Goal: Information Seeking & Learning: Learn about a topic

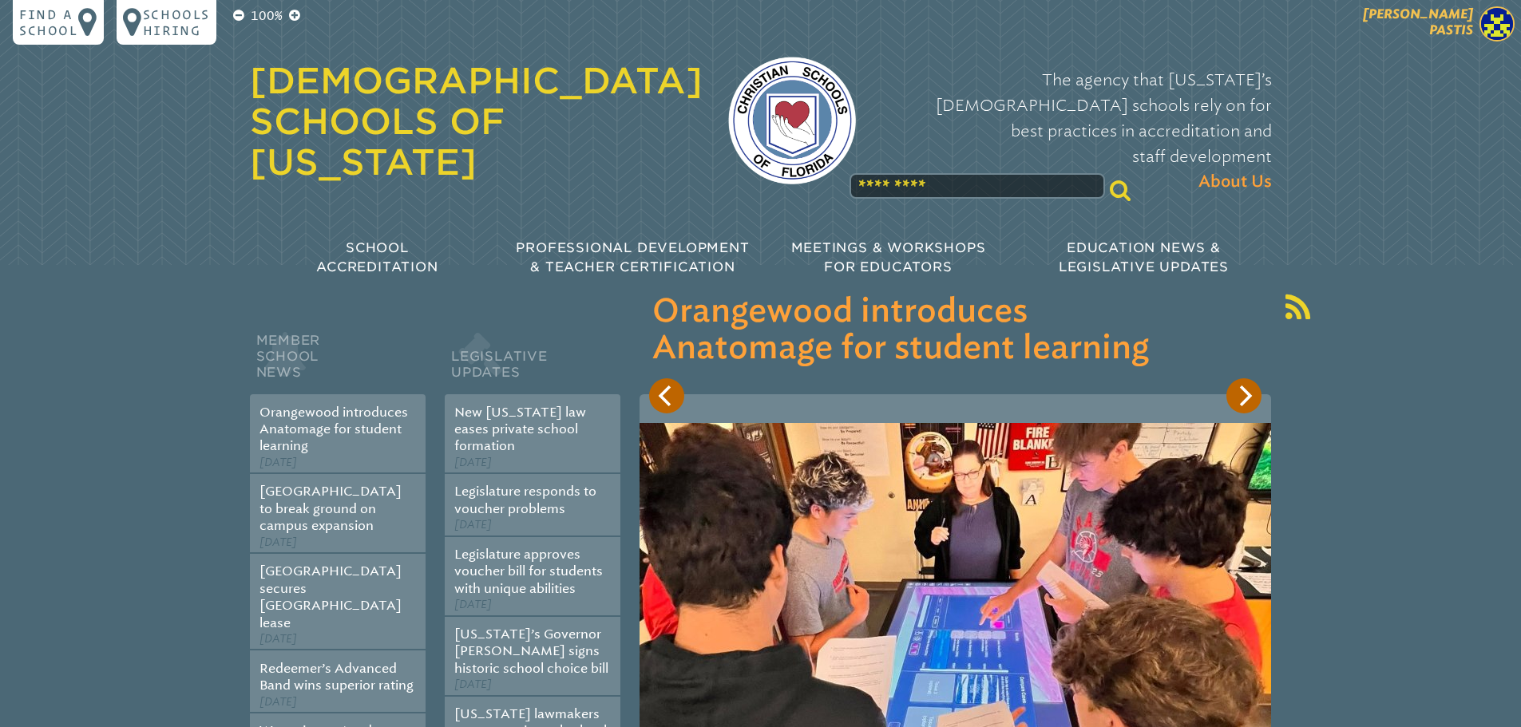
click at [1488, 22] on img at bounding box center [1497, 23] width 35 height 35
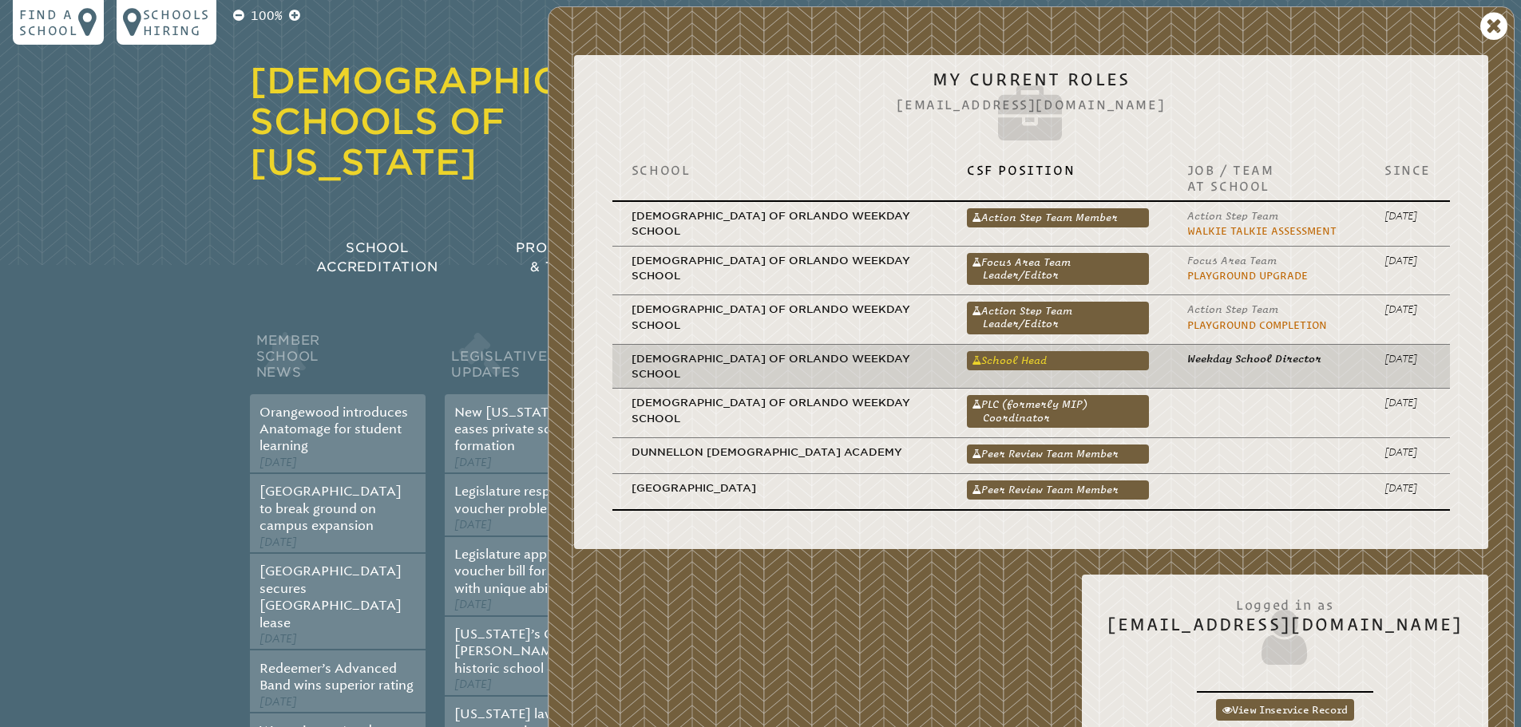
click at [1101, 357] on link "School Head" at bounding box center [1058, 360] width 182 height 19
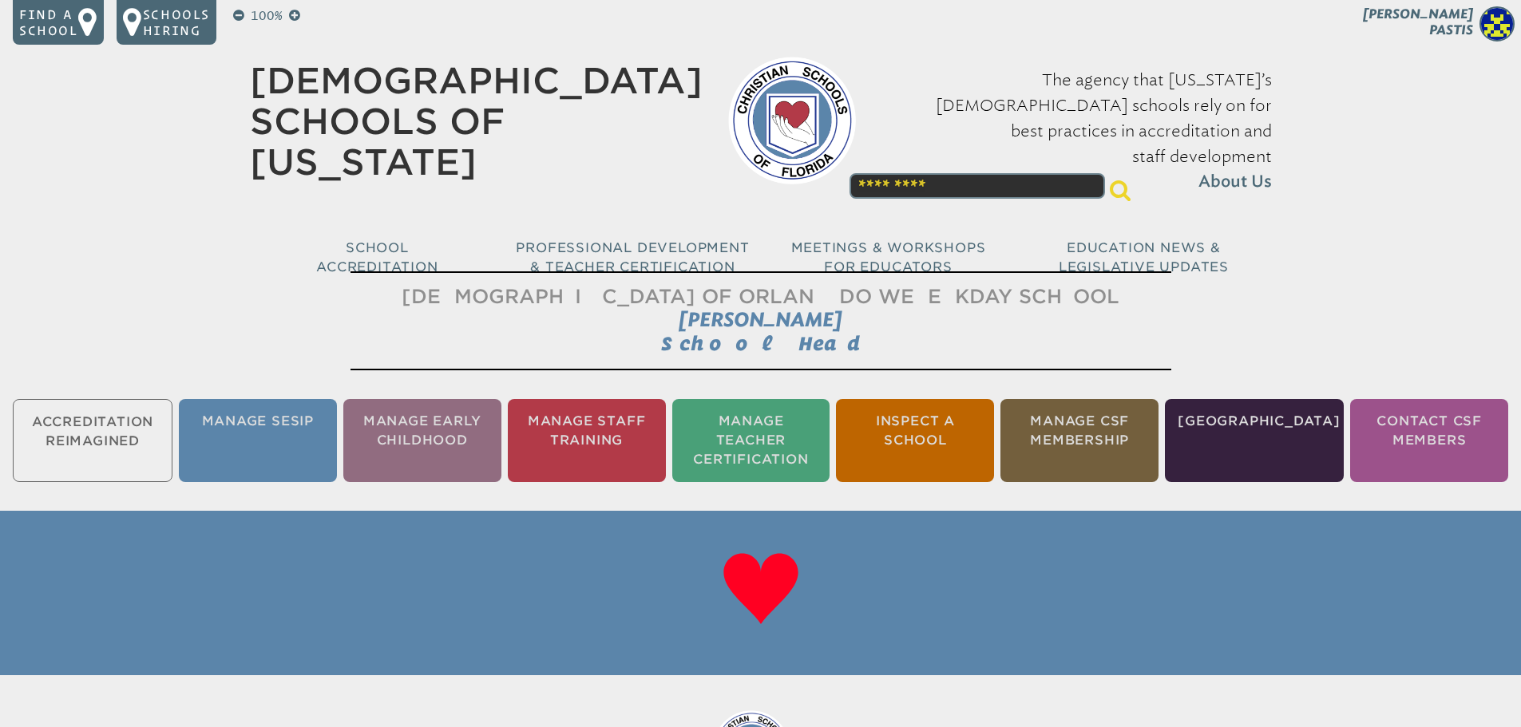
click at [108, 440] on ul "Accreditation Reimagined Manage SESIP Manage Early Childhood Manage Staff Train…" at bounding box center [760, 440] width 1521 height 89
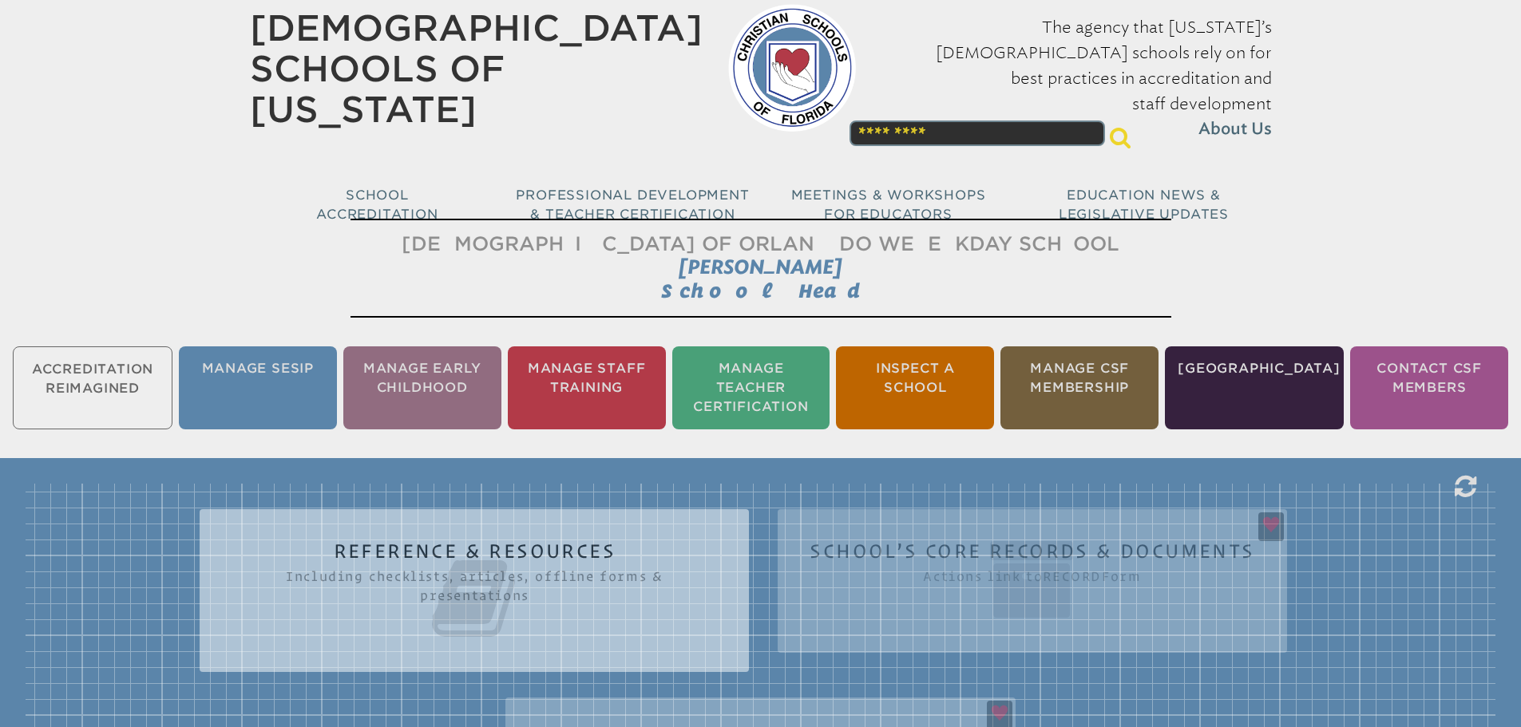
scroll to position [160, 0]
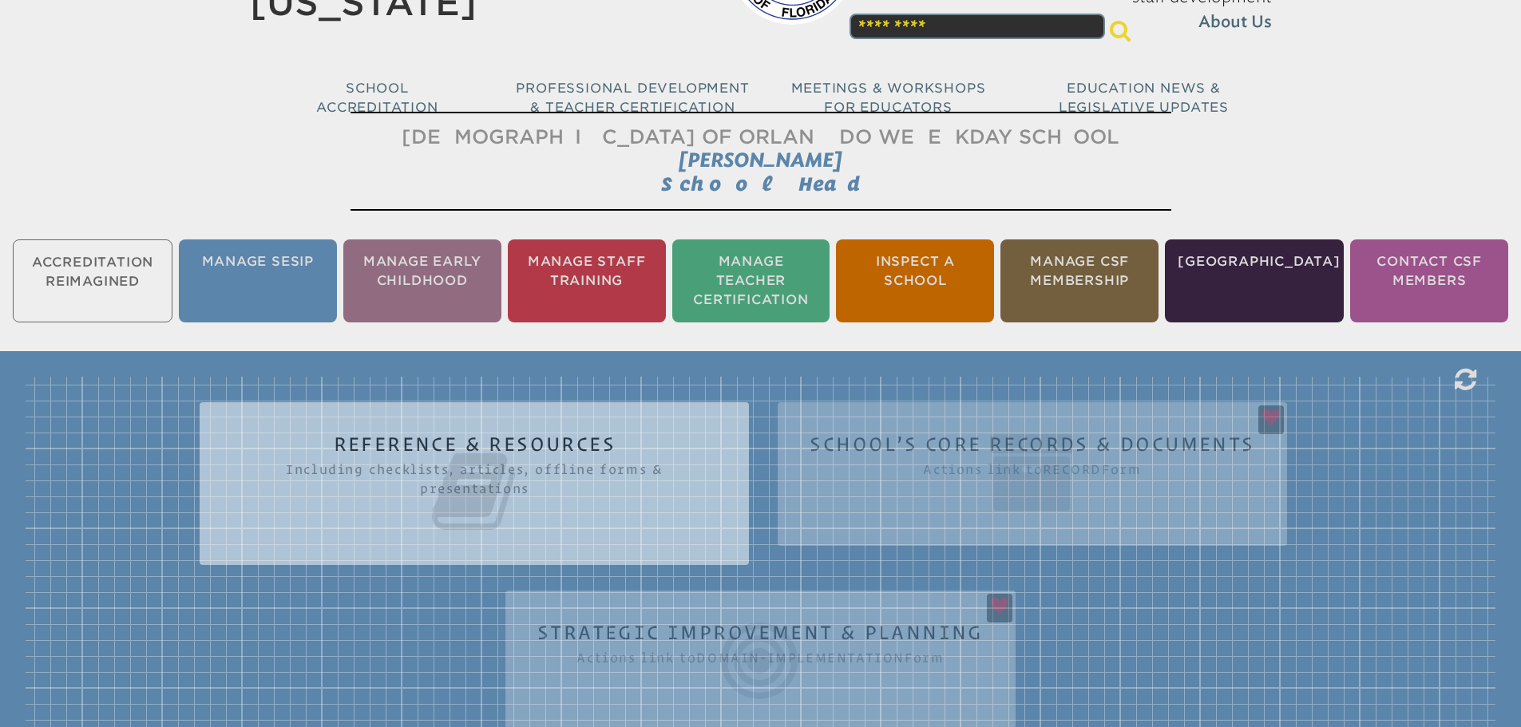
click at [73, 264] on ul "Accreditation Reimagined Manage SESIP Manage Early Childhood Manage Staff Train…" at bounding box center [760, 280] width 1521 height 89
click at [97, 422] on div "Reference & Resources Including checklists, articles, offline forms & presentat…" at bounding box center [761, 568] width 1470 height 383
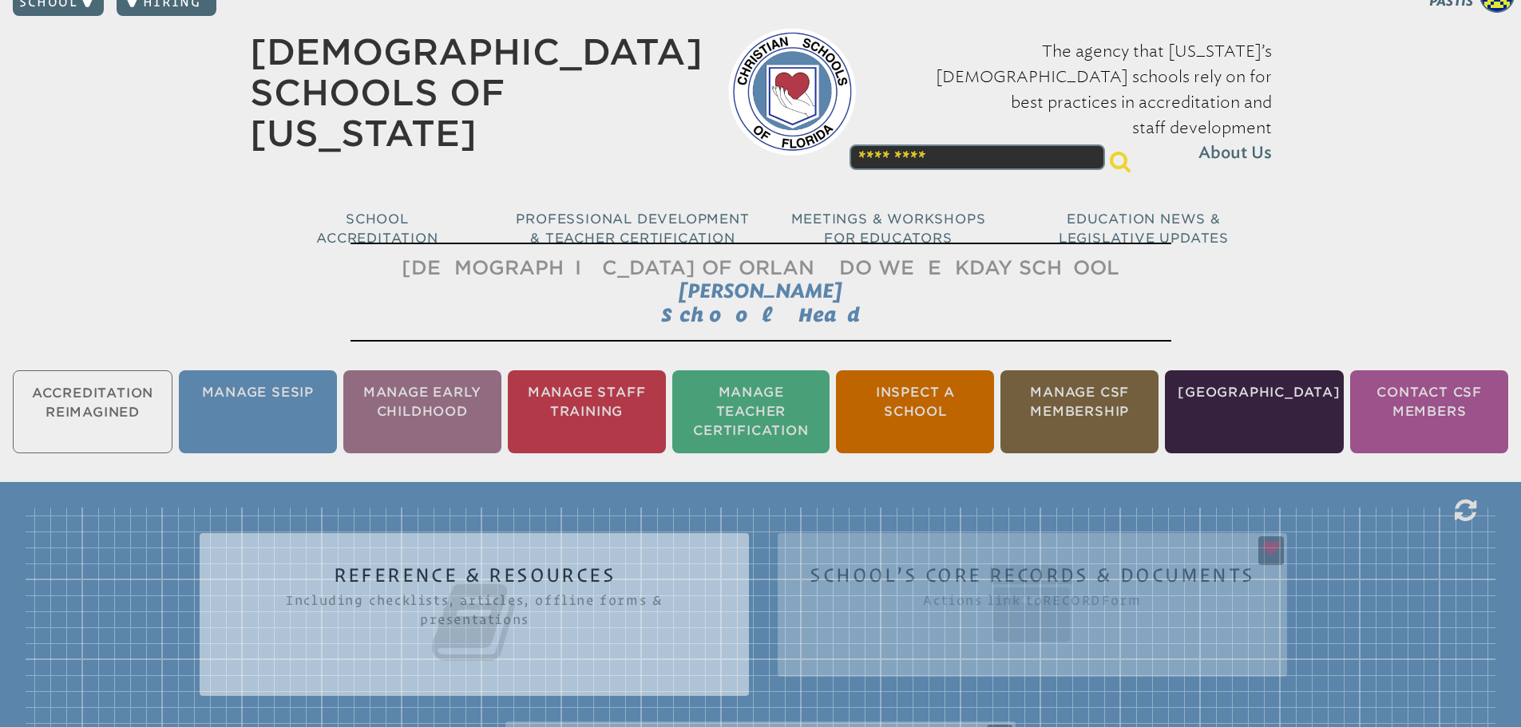
scroll to position [0, 0]
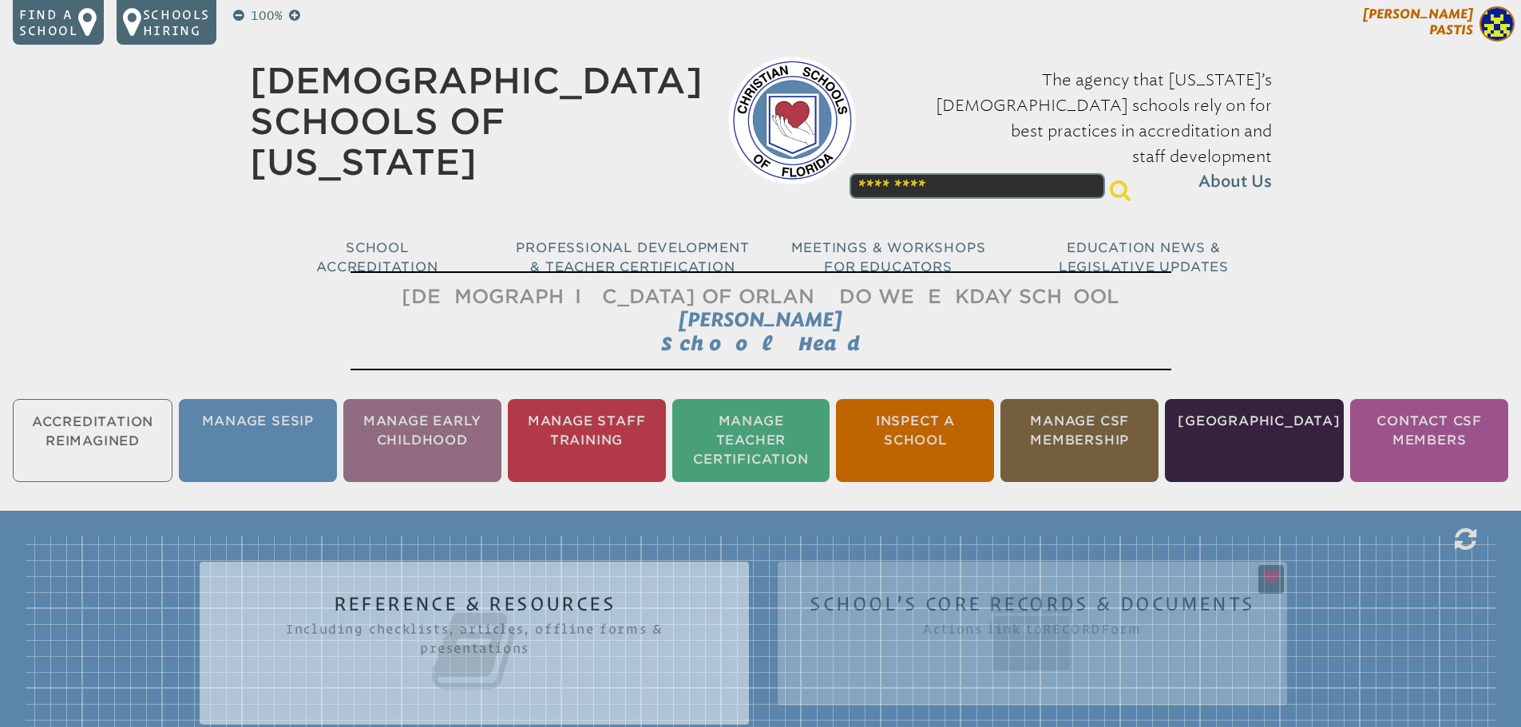
click at [1491, 26] on img at bounding box center [1497, 23] width 35 height 35
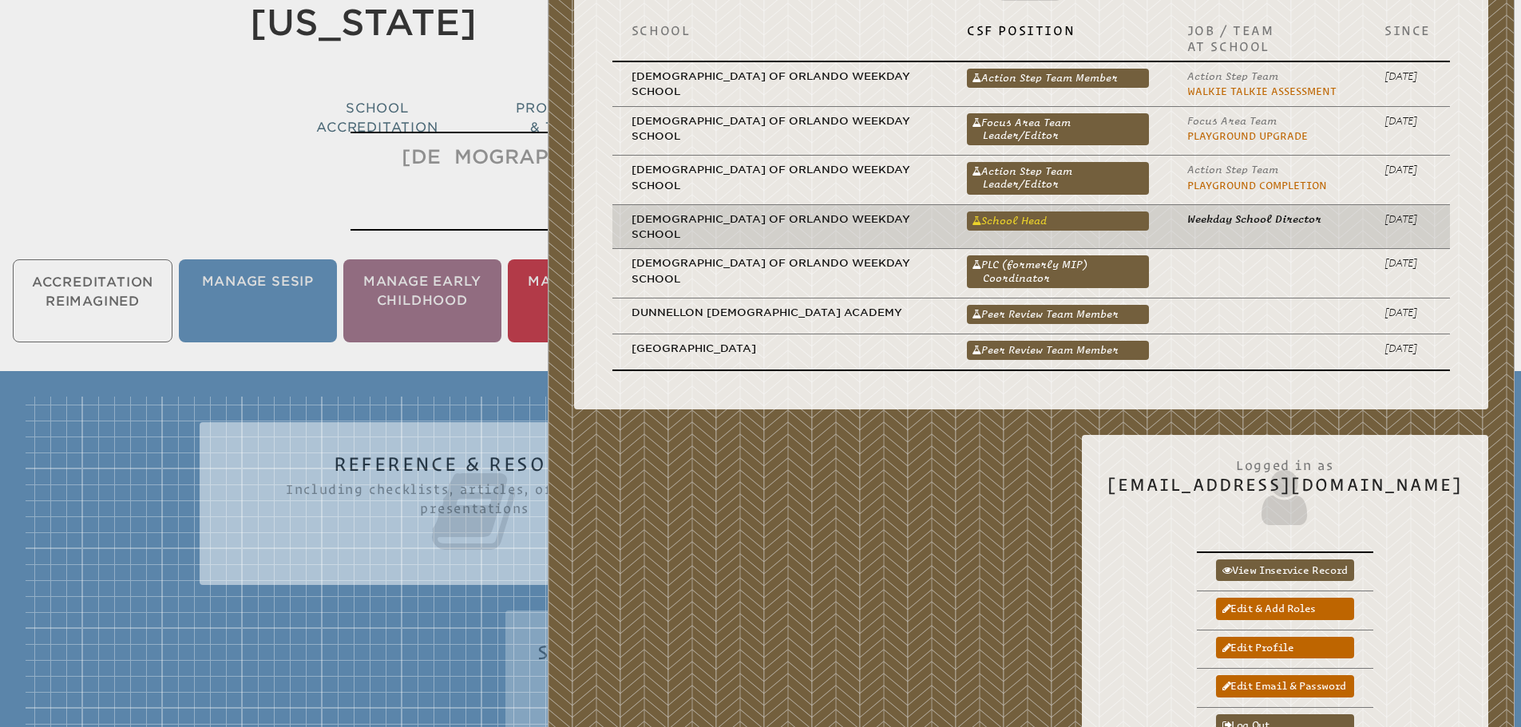
scroll to position [479, 0]
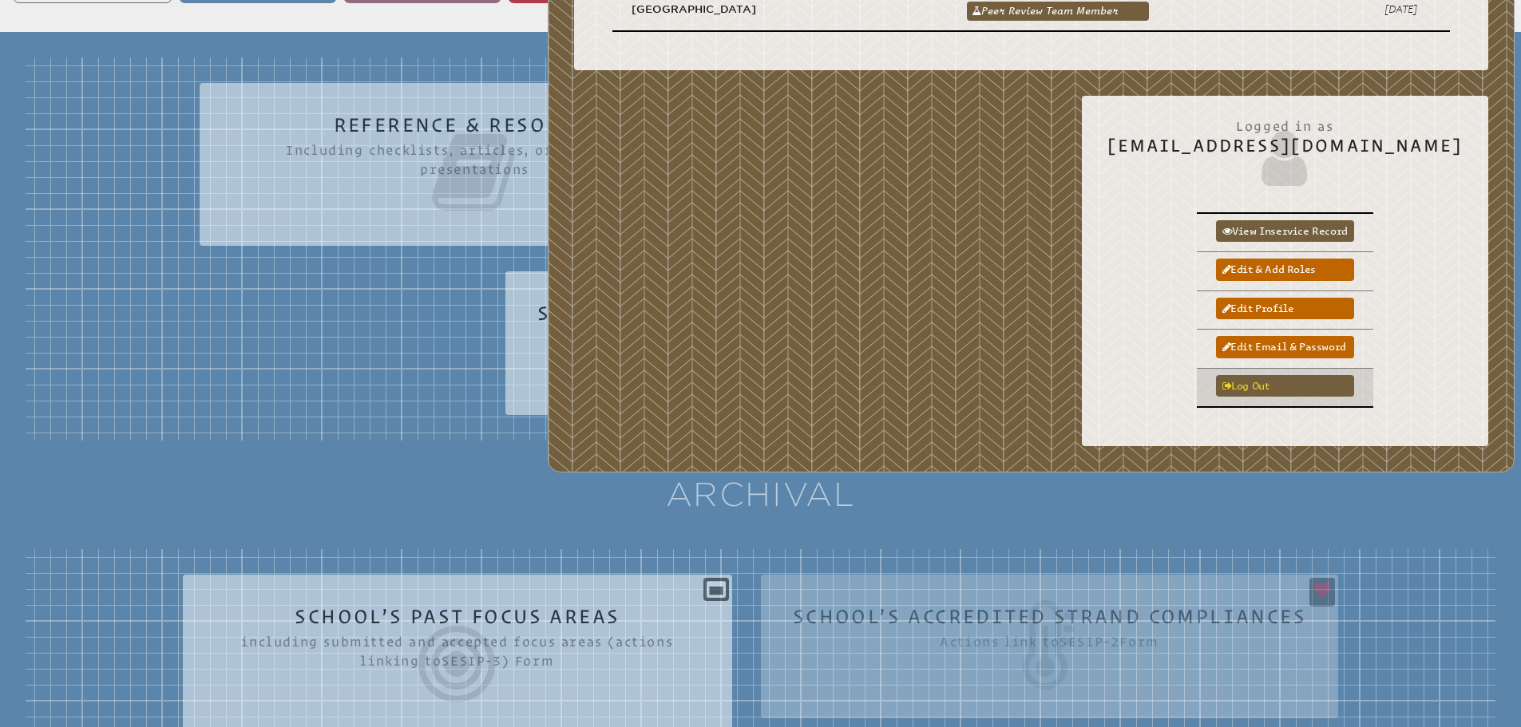
click at [1333, 381] on link "Log out" at bounding box center [1285, 386] width 138 height 22
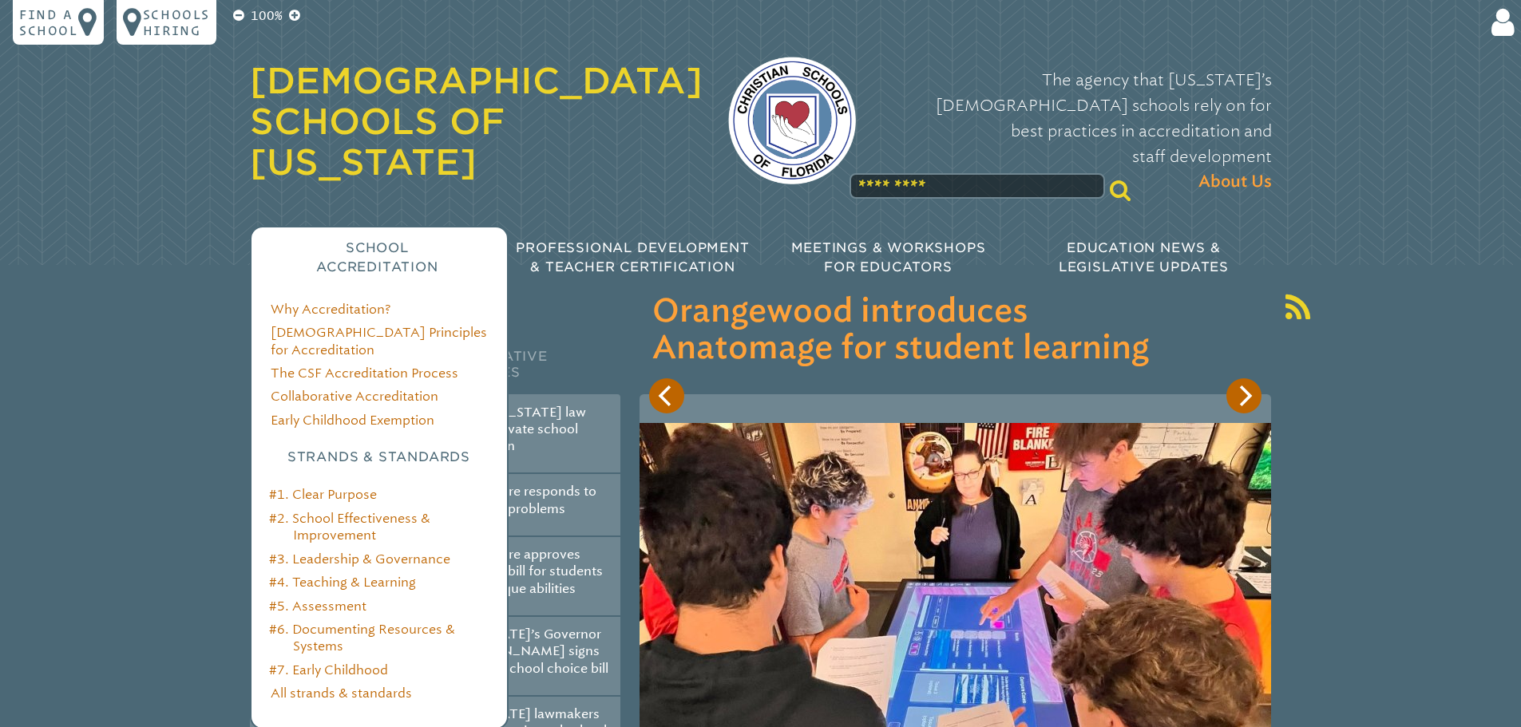
type input "**********"
click at [397, 240] on span "School Accreditation" at bounding box center [376, 257] width 121 height 34
click at [343, 487] on link "#1. Clear Purpose" at bounding box center [323, 494] width 108 height 15
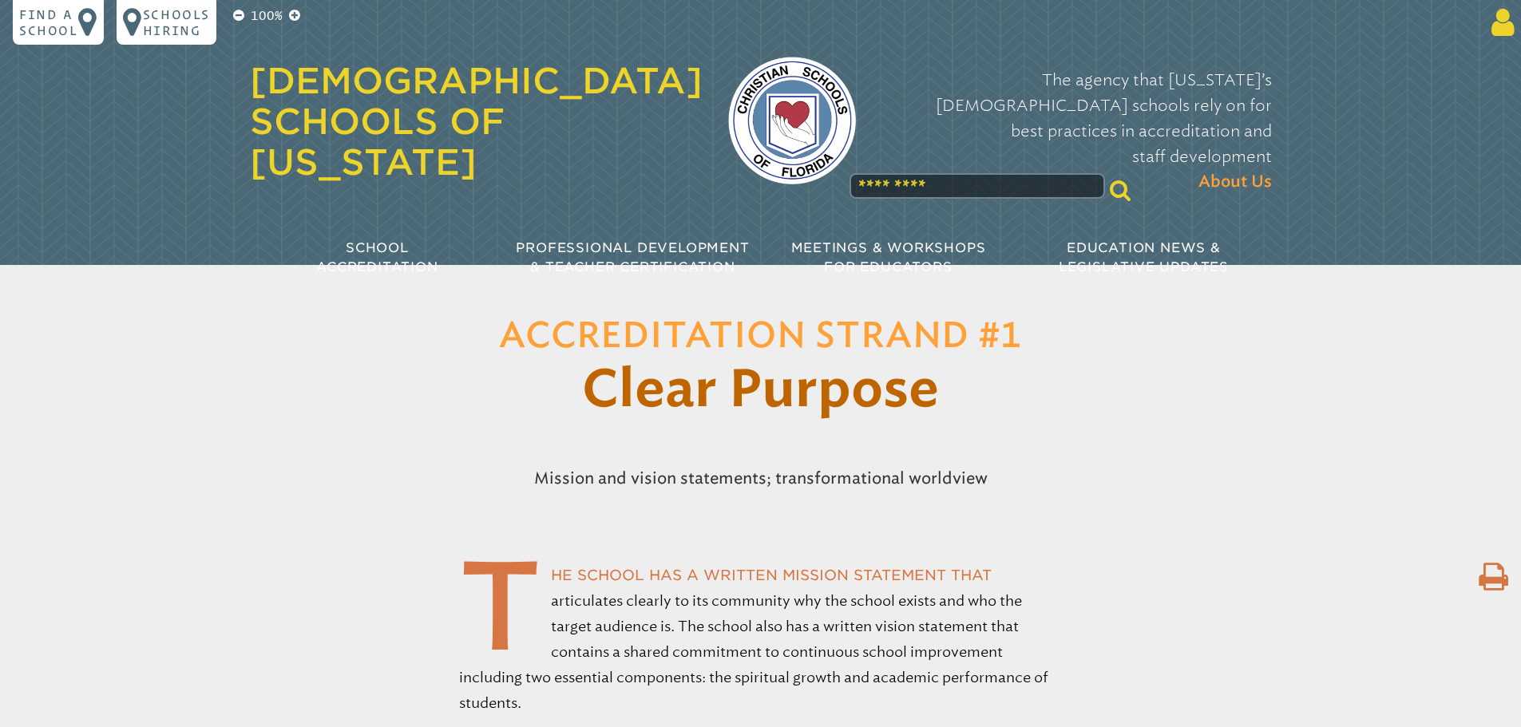
click at [1488, 23] on icon at bounding box center [1500, 22] width 30 height 32
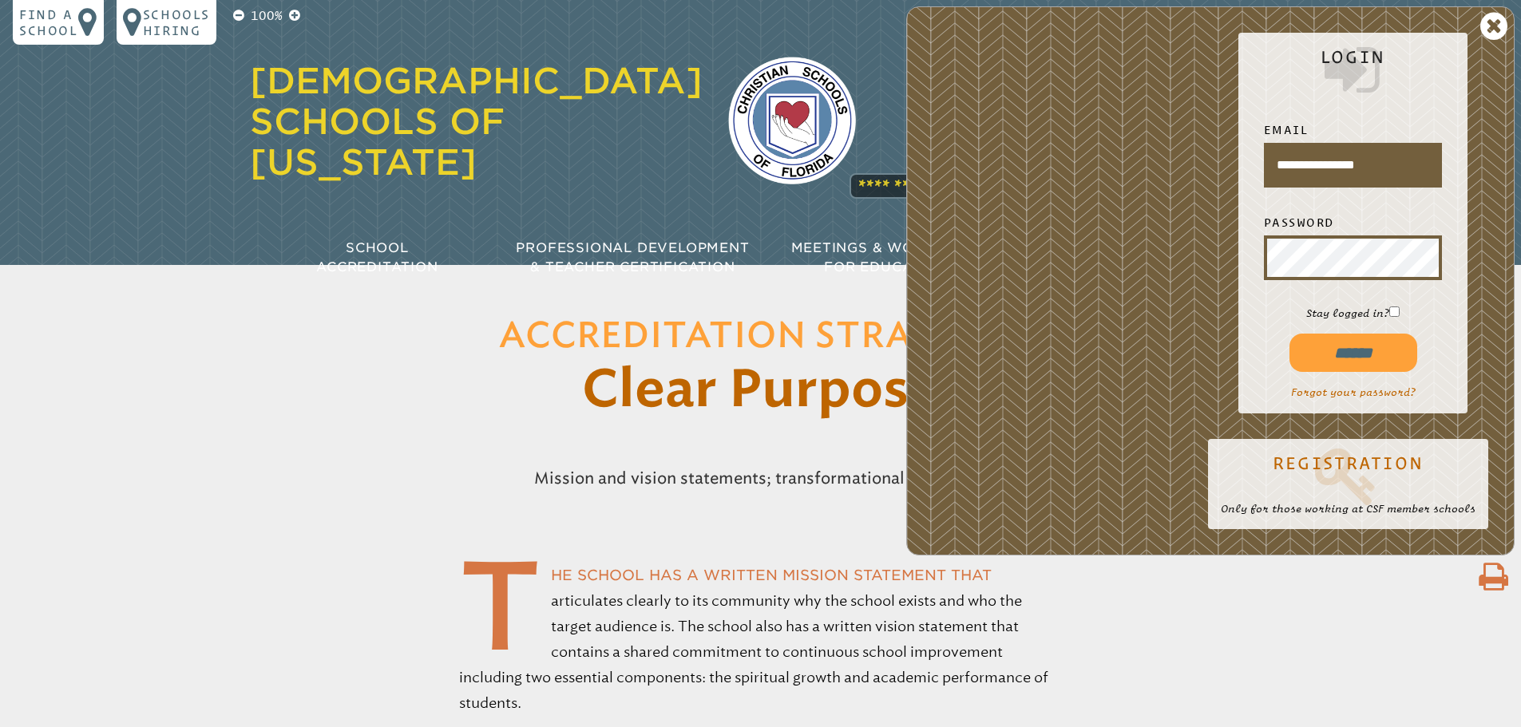
click at [1381, 359] on input "******" at bounding box center [1354, 353] width 128 height 38
type input "**********"
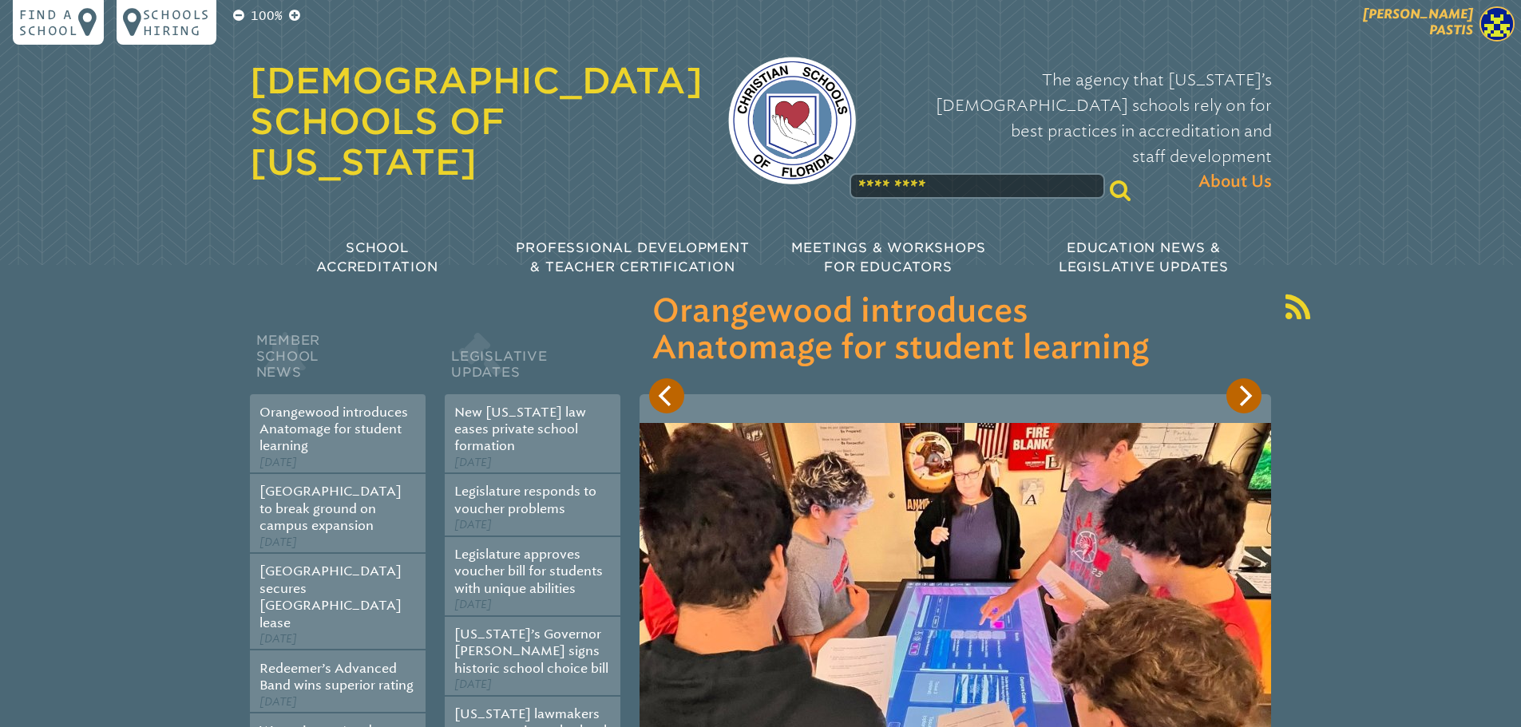
click at [1472, 21] on span "[PERSON_NAME]" at bounding box center [1418, 21] width 110 height 31
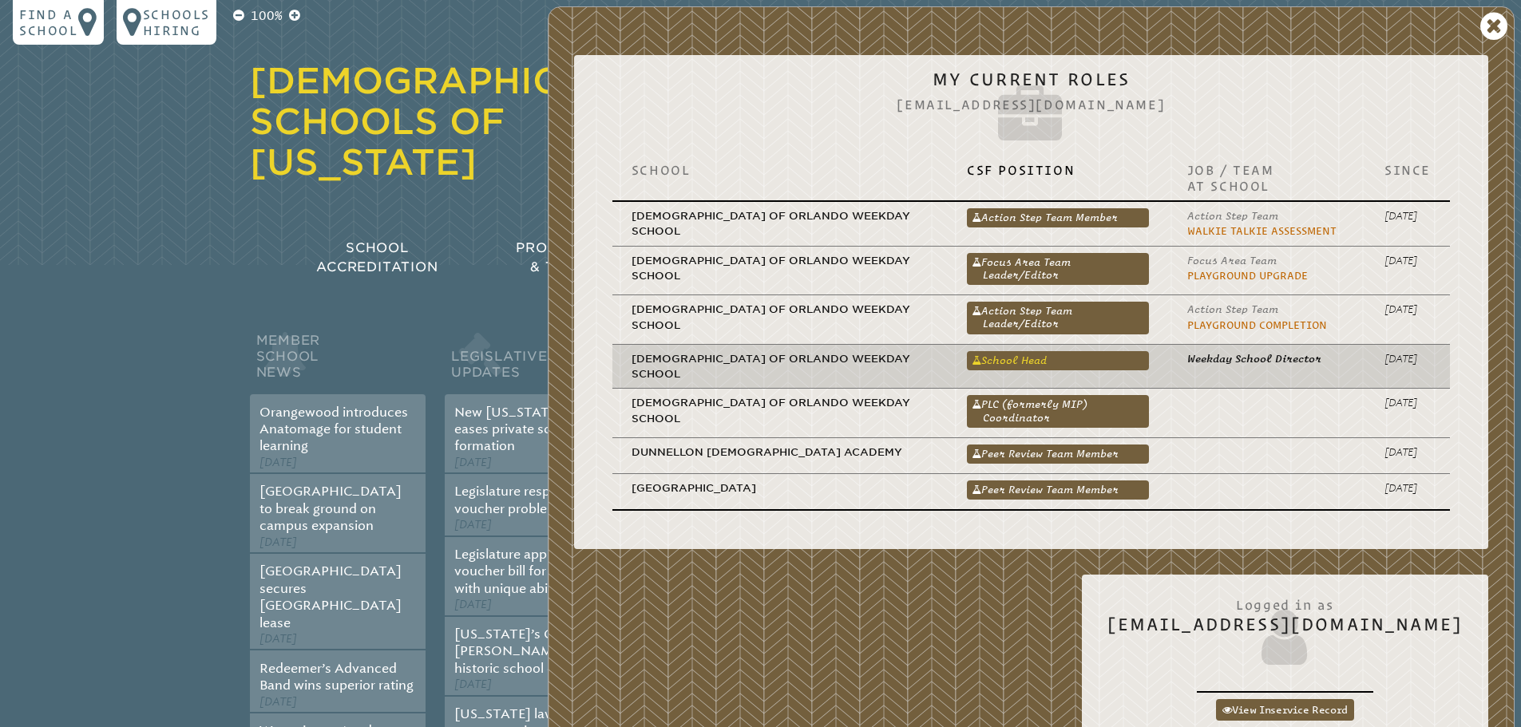
click at [993, 362] on link "School Head" at bounding box center [1058, 360] width 182 height 19
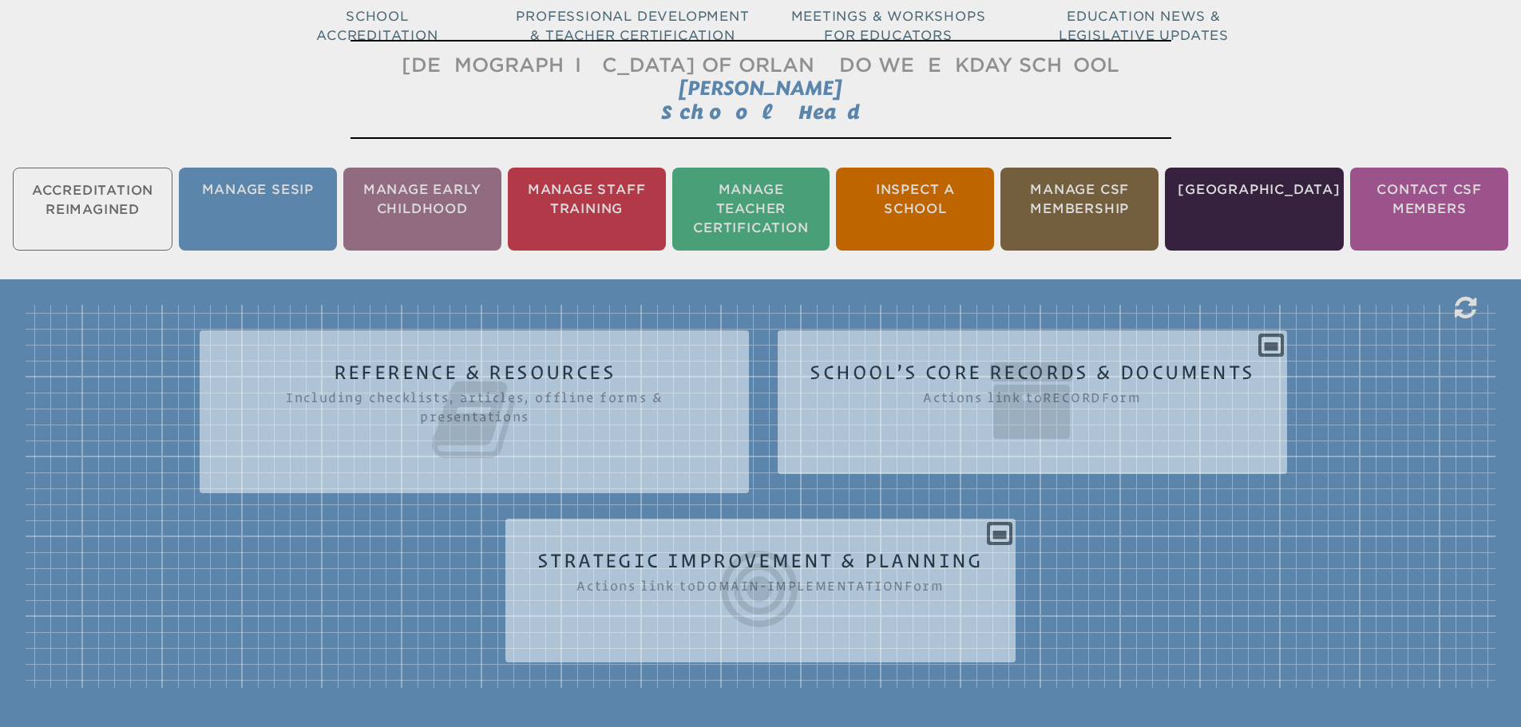
scroll to position [240, 0]
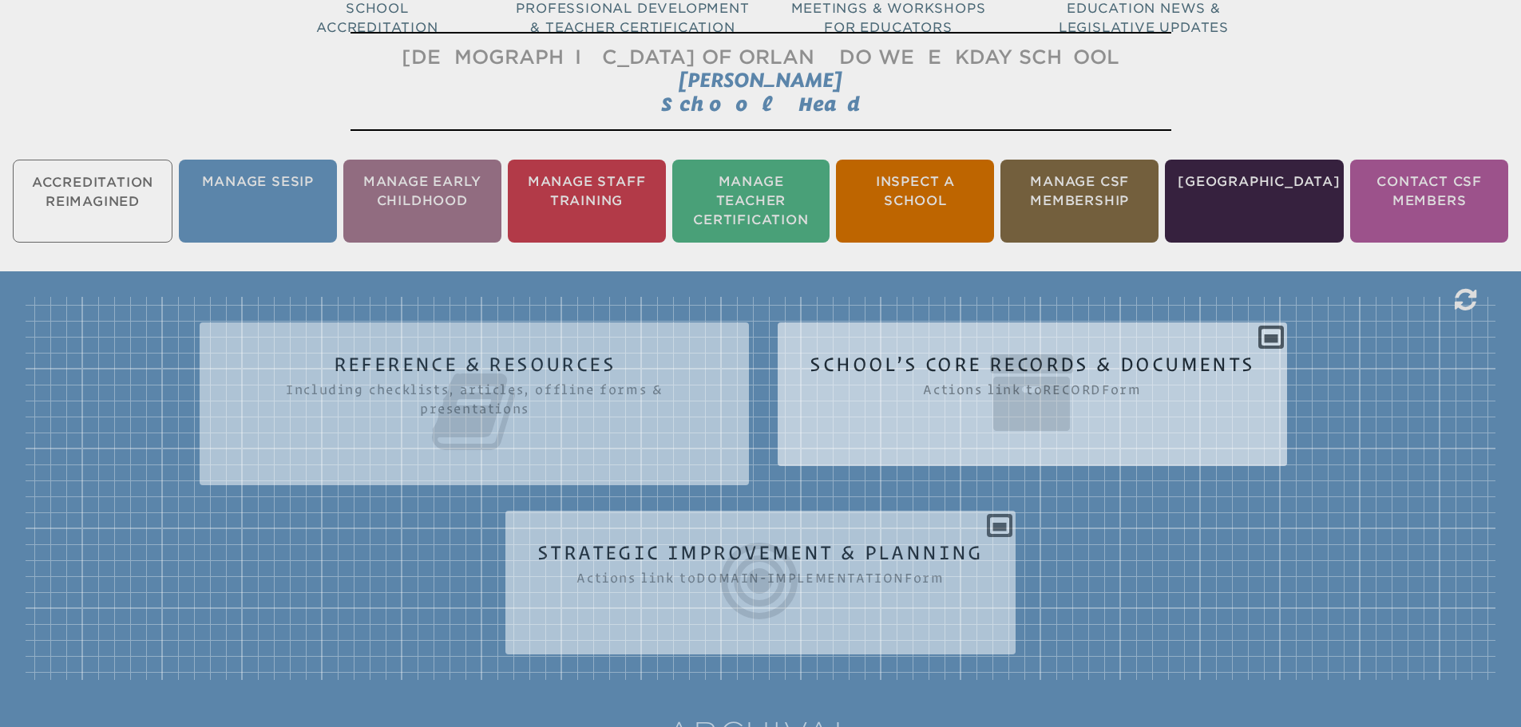
click at [1038, 390] on icon at bounding box center [1032, 392] width 445 height 89
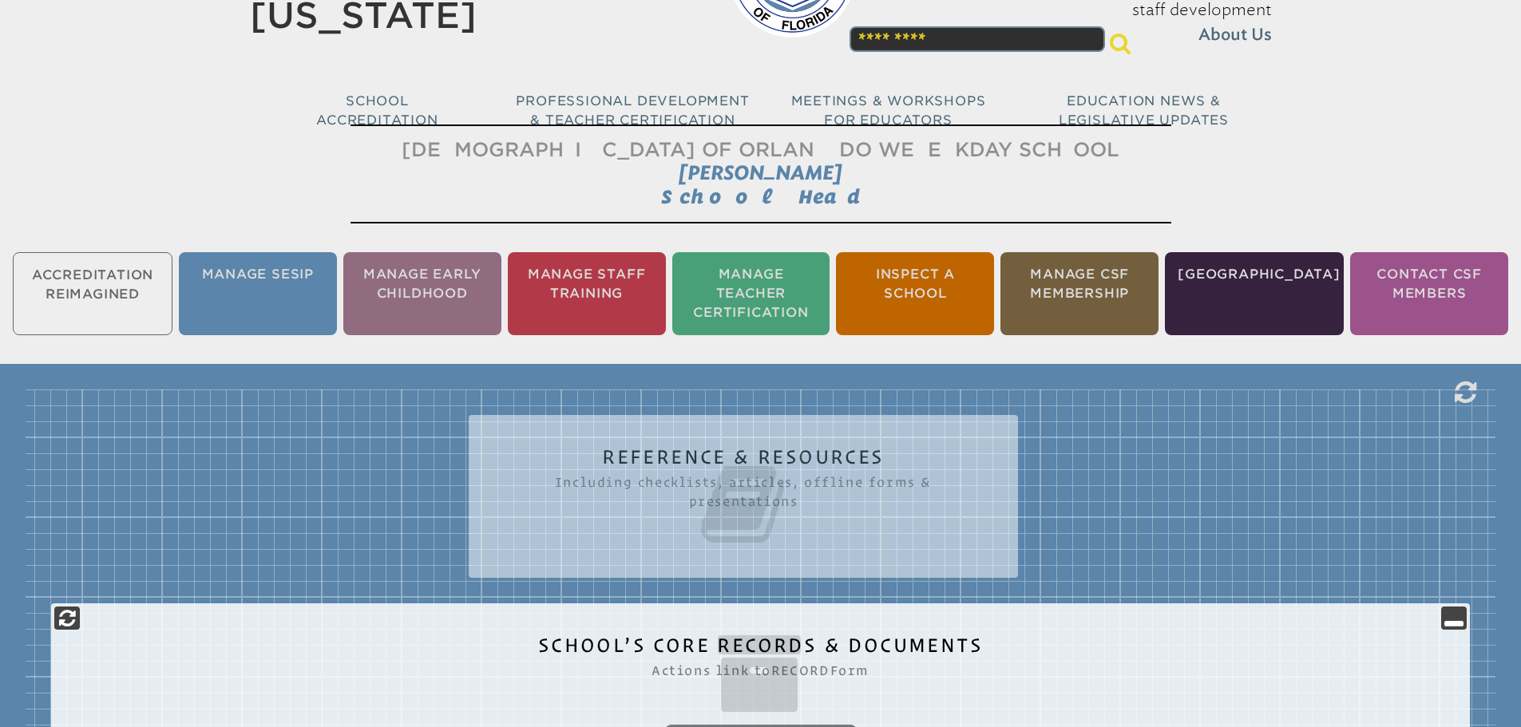
scroll to position [399, 0]
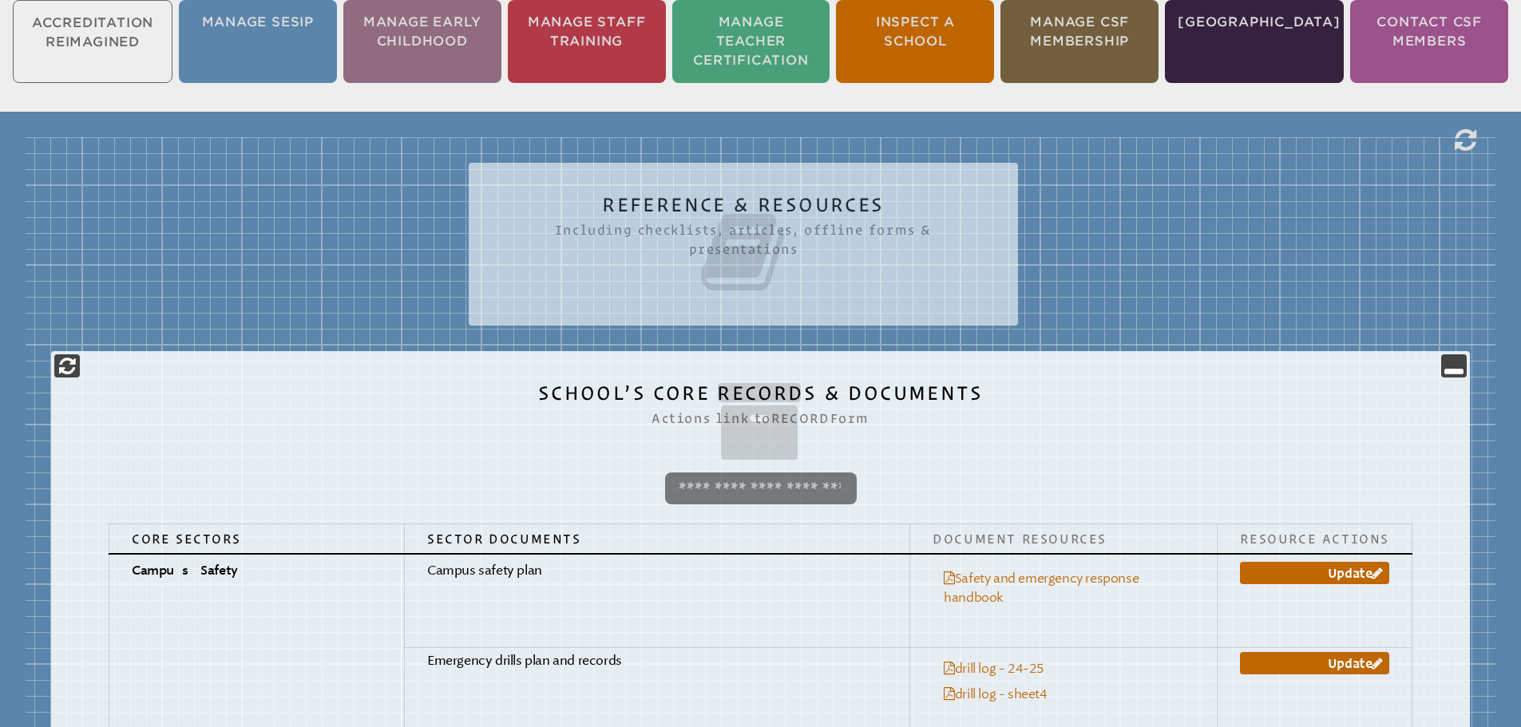
click at [584, 232] on icon at bounding box center [743, 252] width 485 height 89
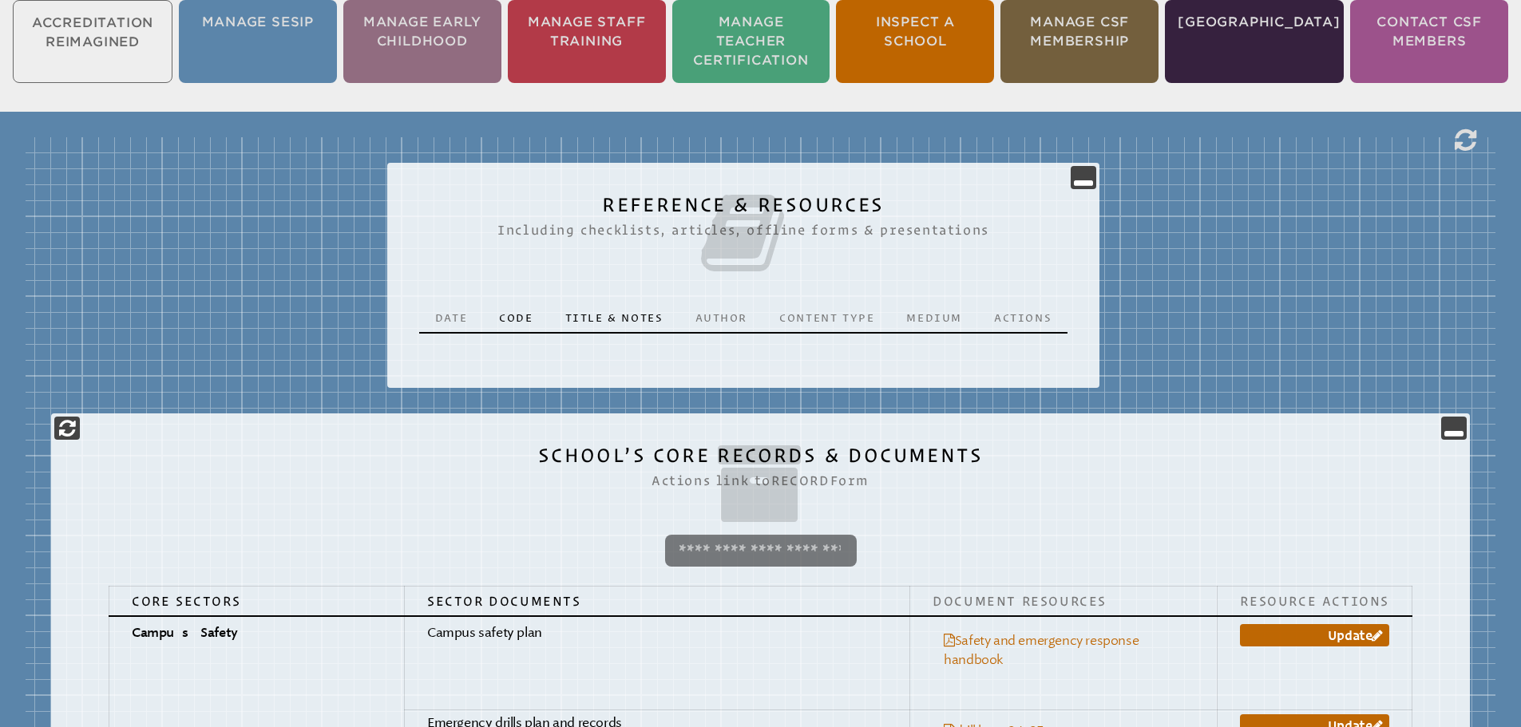
click at [515, 310] on p "Code" at bounding box center [516, 318] width 34 height 16
click at [446, 310] on p "Date" at bounding box center [451, 318] width 32 height 16
click at [608, 310] on p "Title & Notes" at bounding box center [614, 318] width 98 height 16
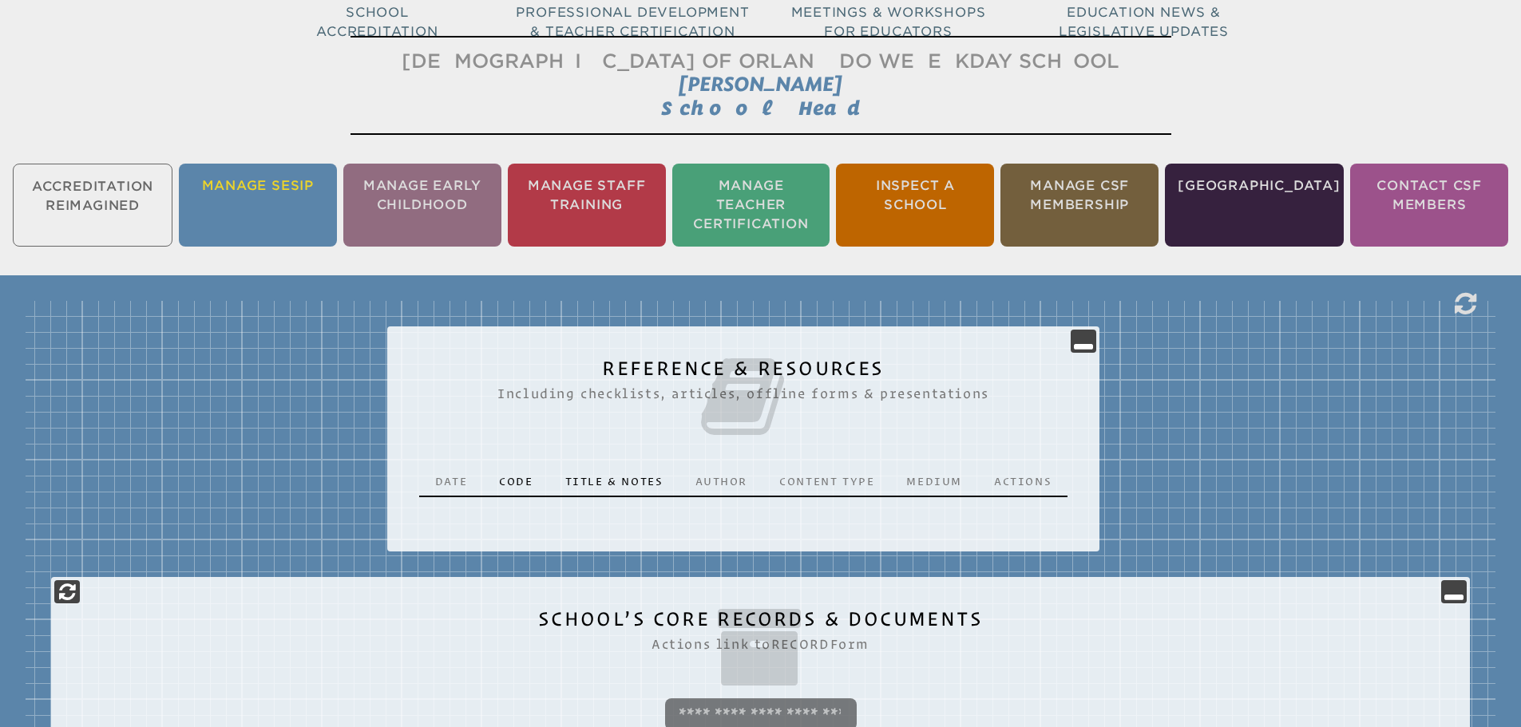
scroll to position [0, 0]
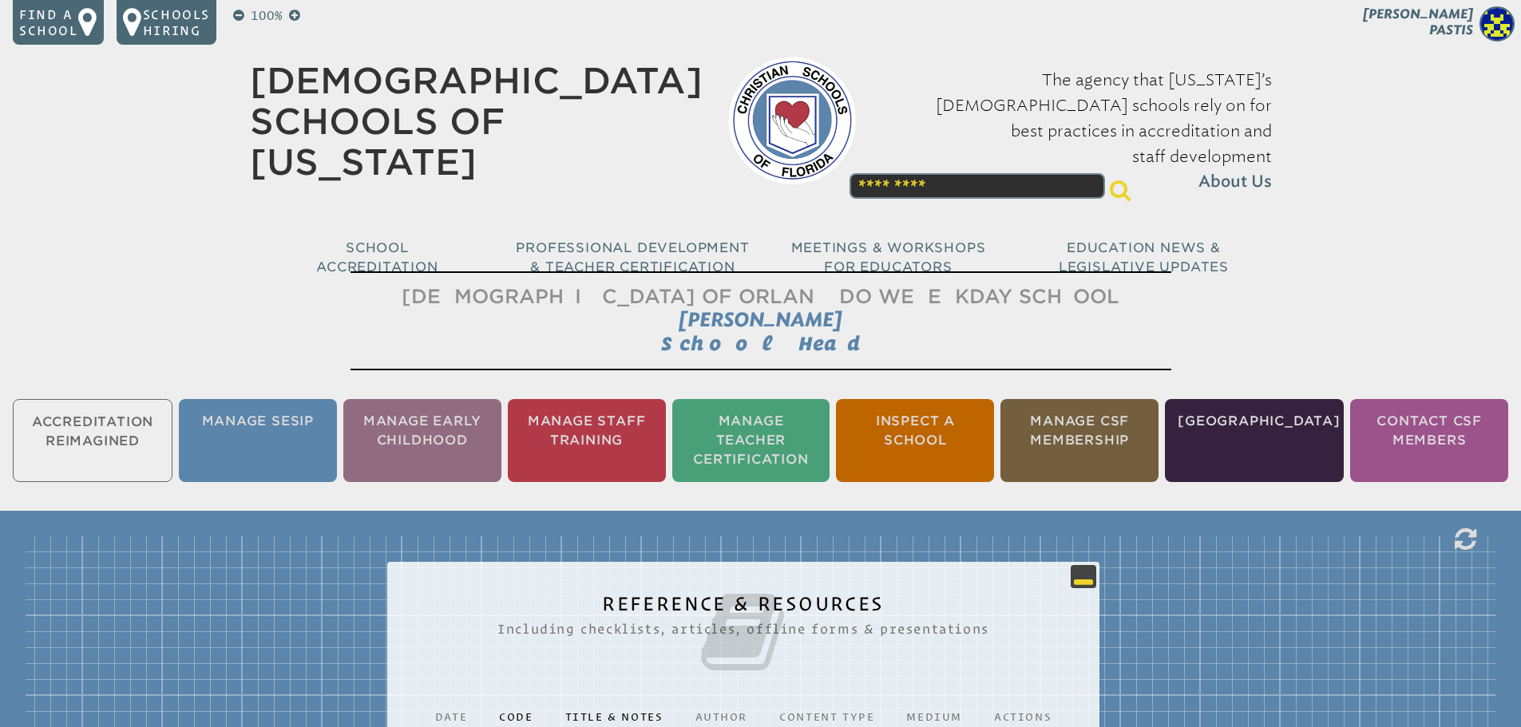
click at [1078, 569] on icon at bounding box center [1083, 576] width 19 height 19
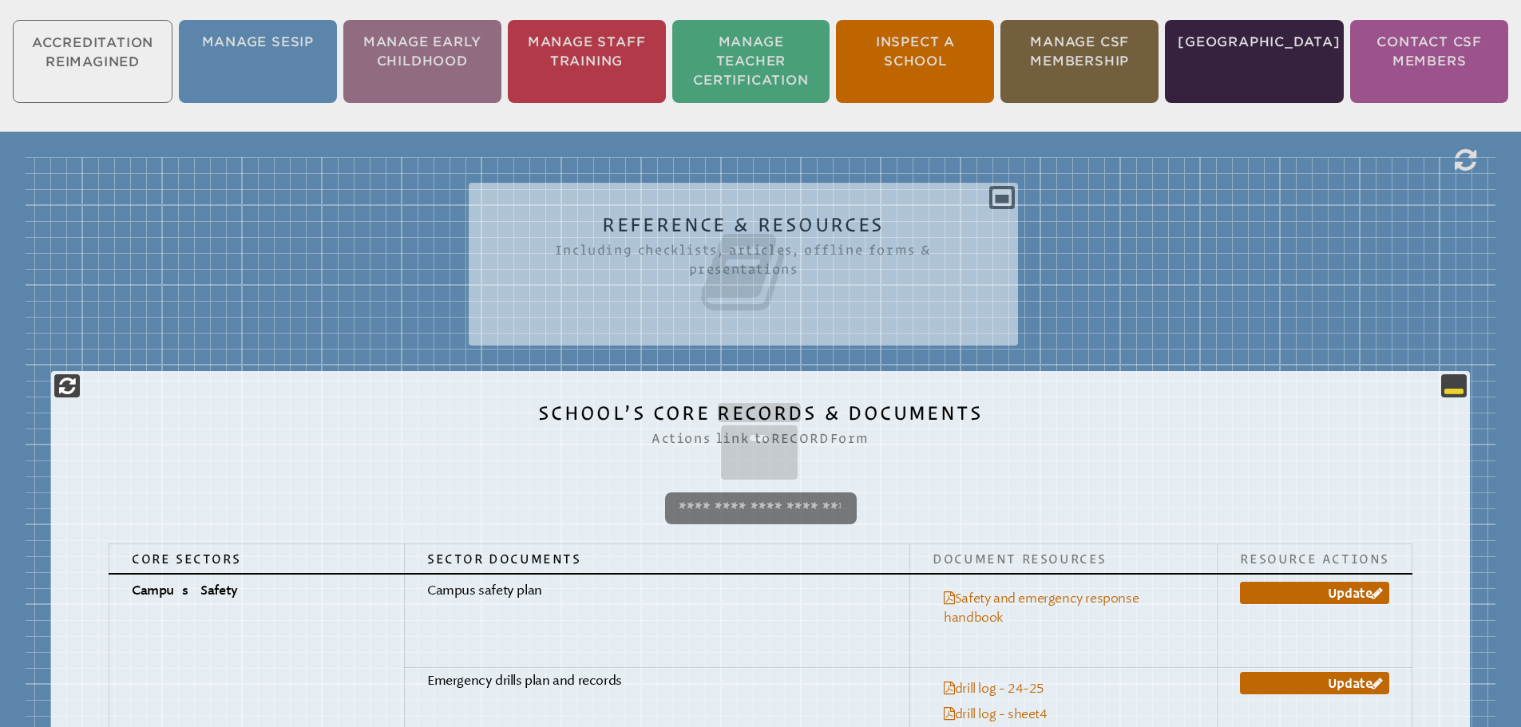
click at [1449, 382] on icon at bounding box center [1453, 385] width 19 height 19
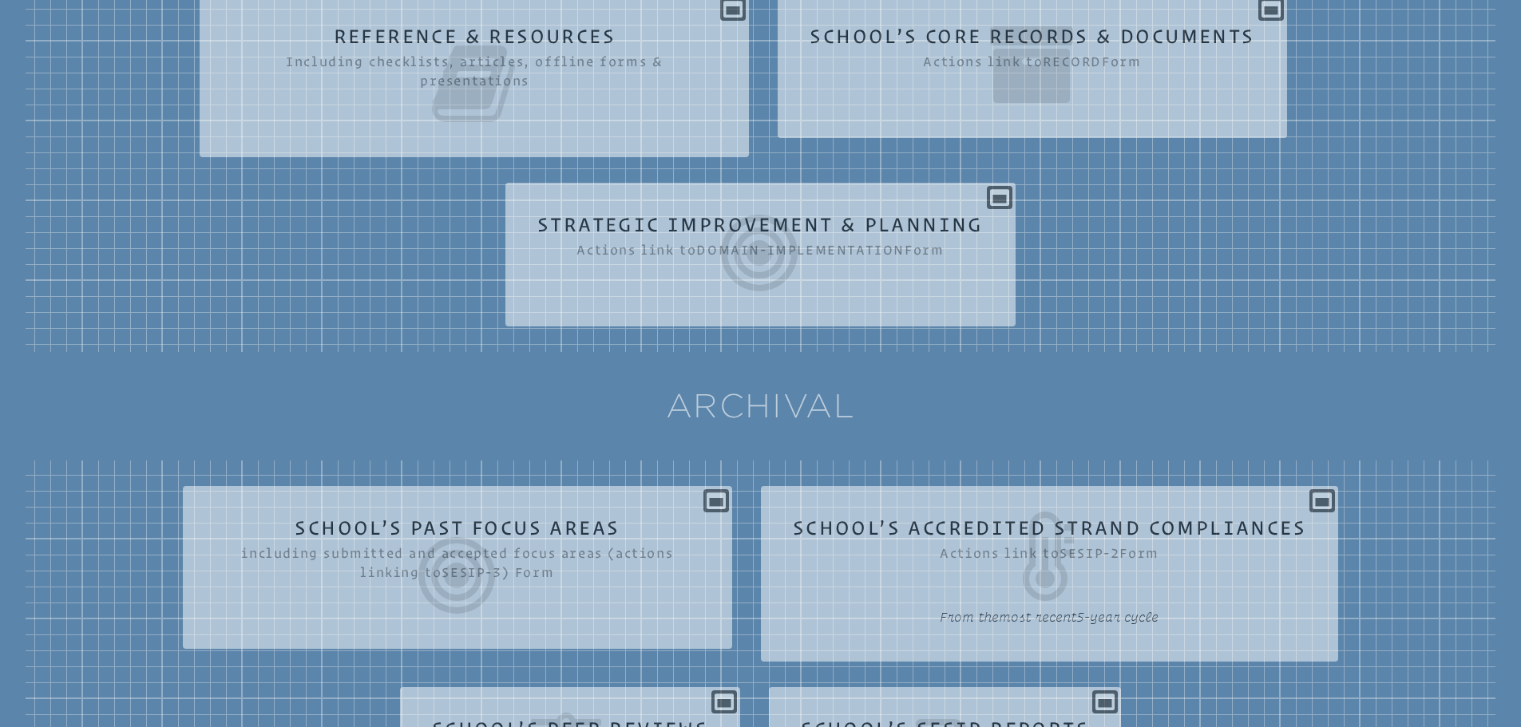
scroll to position [248, 0]
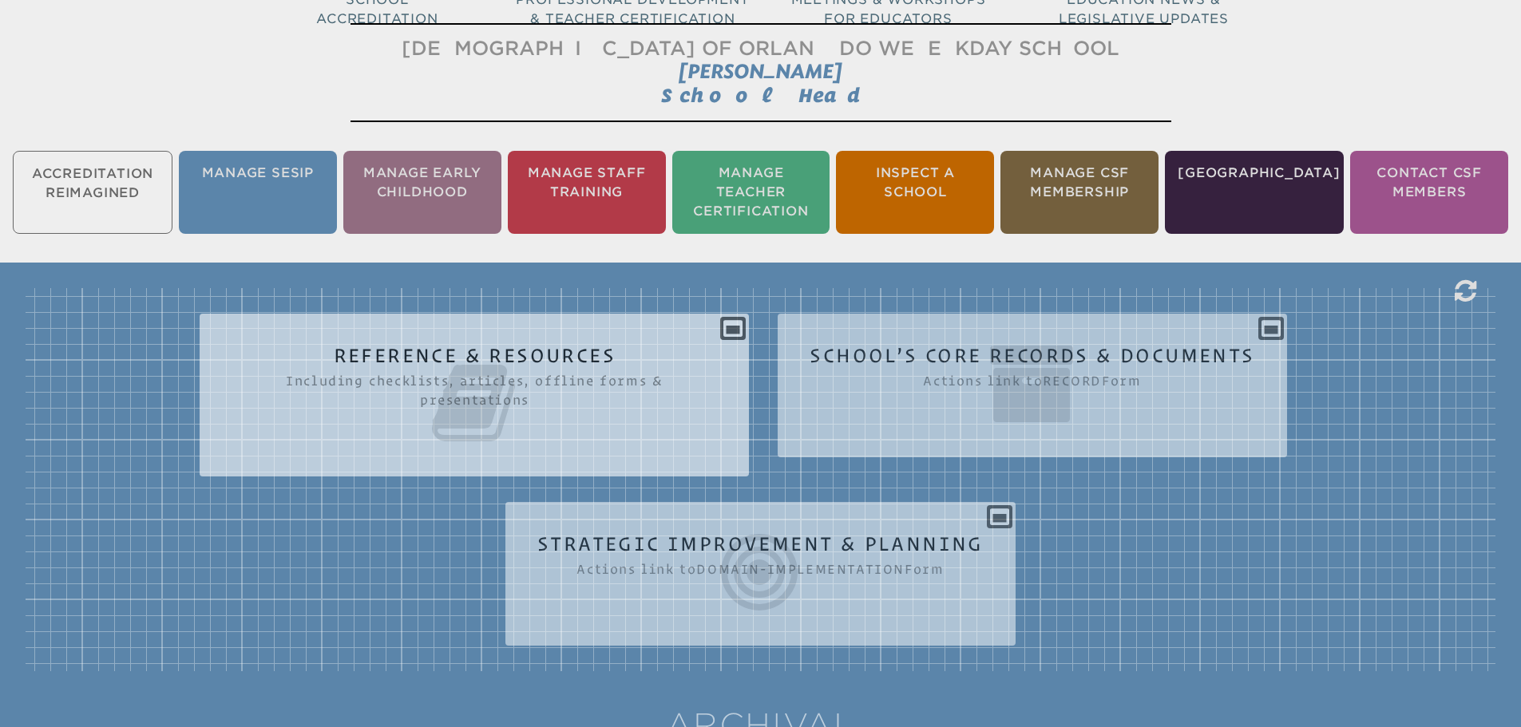
click at [477, 376] on icon at bounding box center [474, 403] width 485 height 89
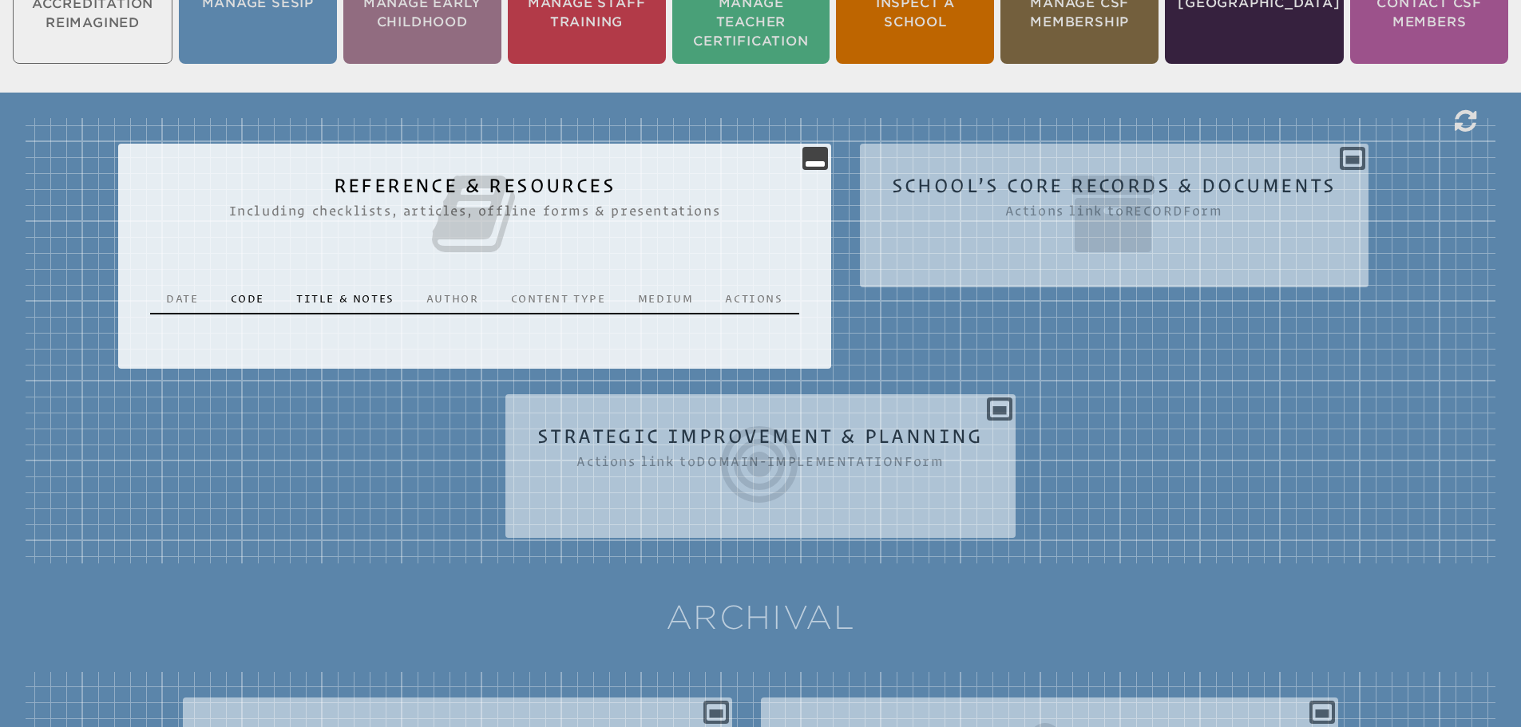
scroll to position [328, 0]
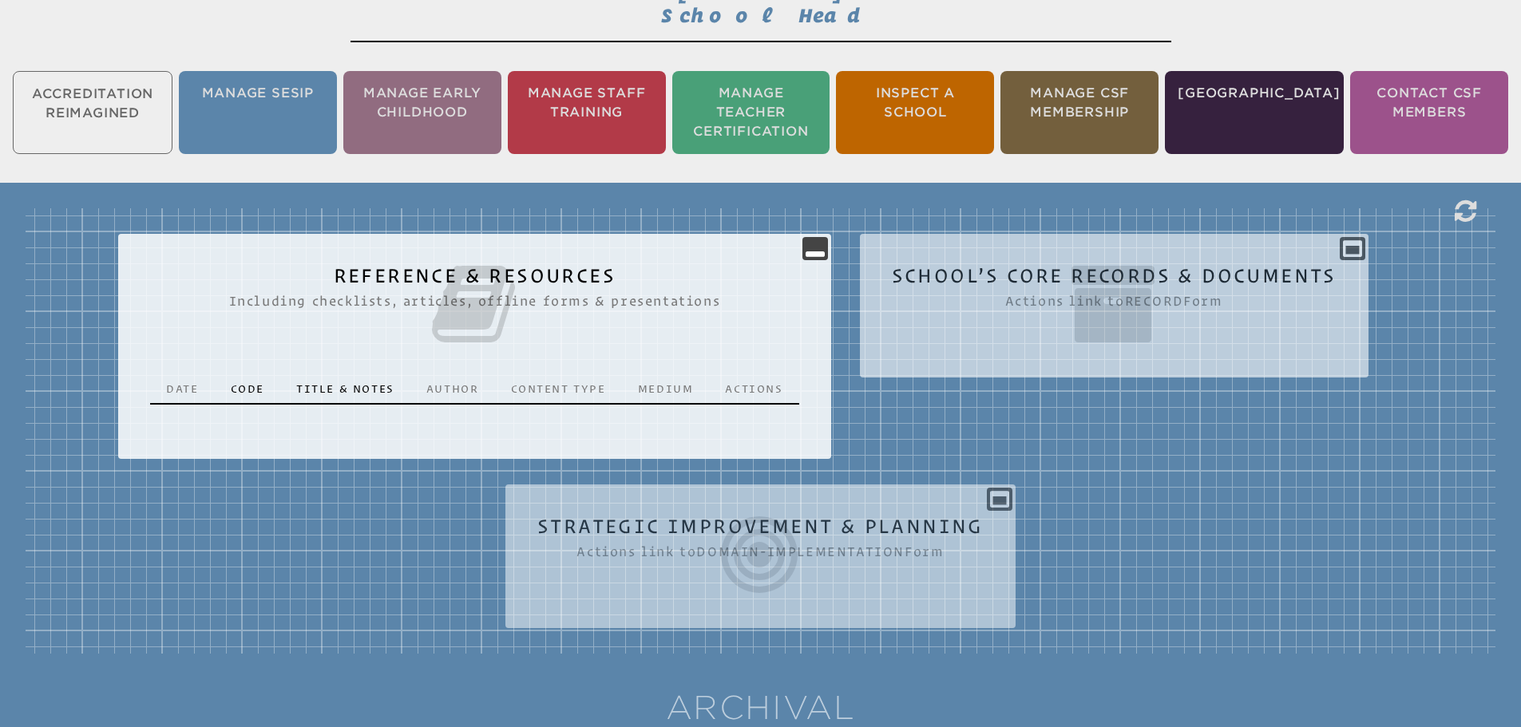
click at [1123, 295] on icon at bounding box center [1114, 304] width 445 height 89
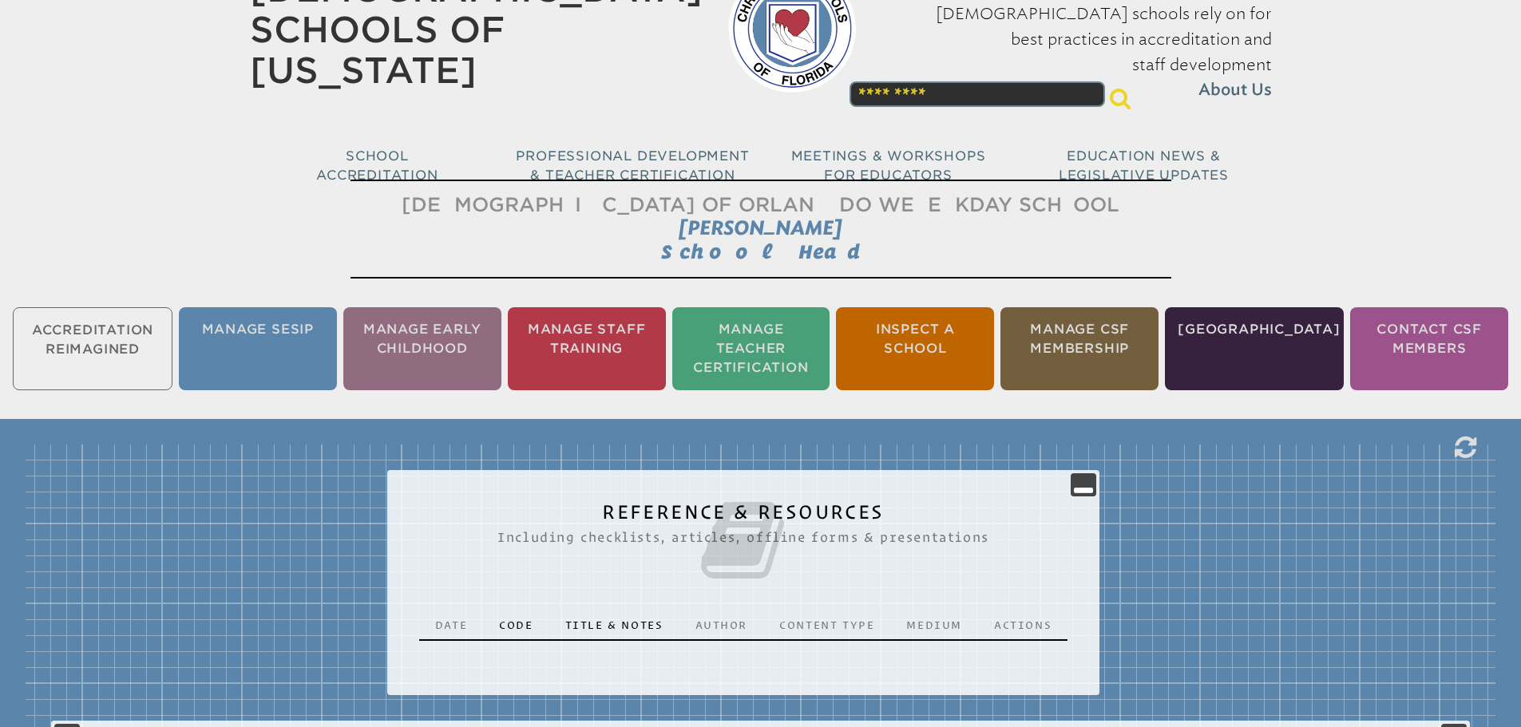
scroll to position [0, 0]
